Goal: Find specific page/section

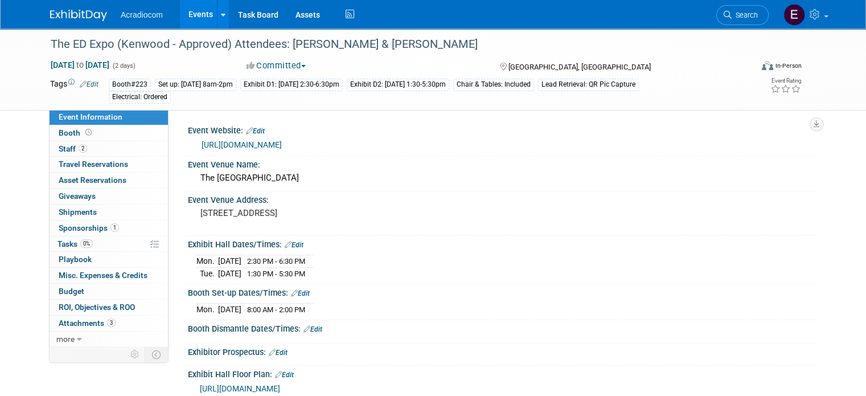
click at [87, 11] on img at bounding box center [78, 15] width 57 height 11
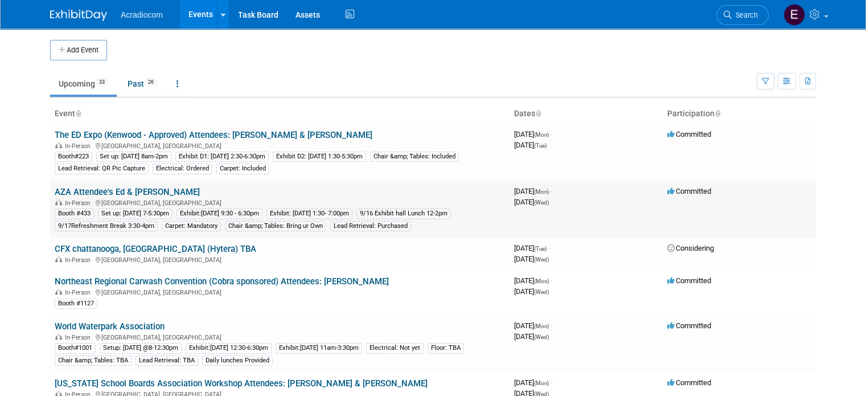
click at [84, 194] on link "AZA Attendee's Ed & [PERSON_NAME]" at bounding box center [127, 192] width 145 height 10
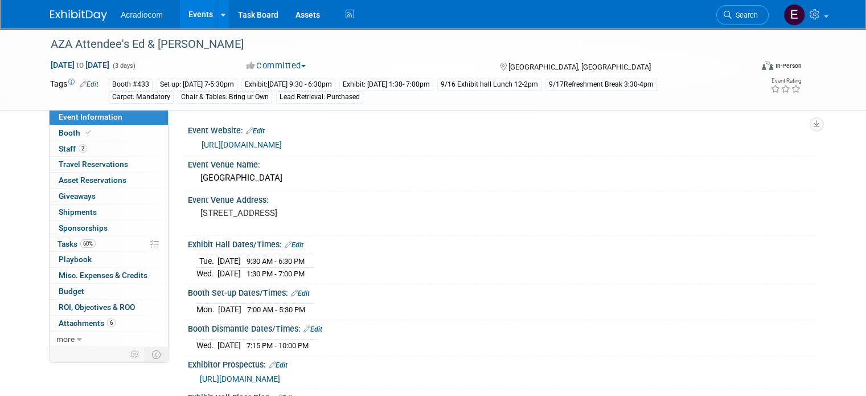
click at [260, 141] on link "https://annual.aza.org/2025/exhibit_sponsorship.cfm" at bounding box center [242, 144] width 80 height 9
click at [87, 134] on link "Booth" at bounding box center [109, 132] width 118 height 15
